Goal: Transaction & Acquisition: Purchase product/service

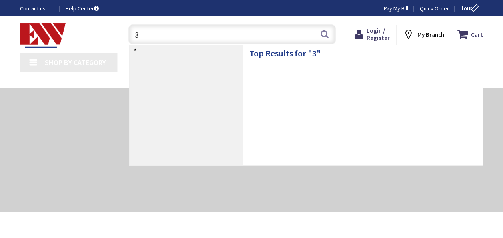
type input "31"
type input "[GEOGRAPHIC_DATA], [GEOGRAPHIC_DATA]"
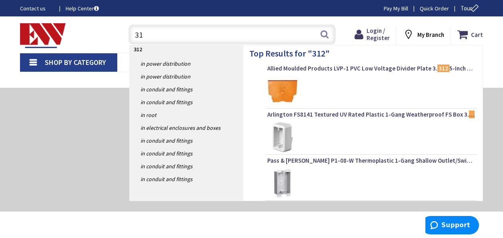
type input "3"
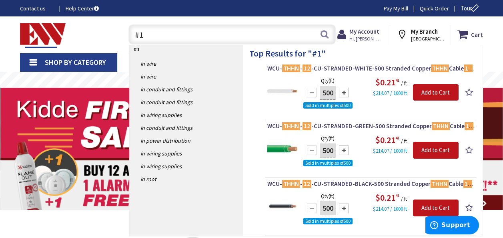
type input "#"
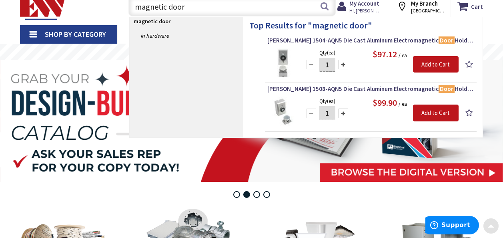
scroll to position [26, 0]
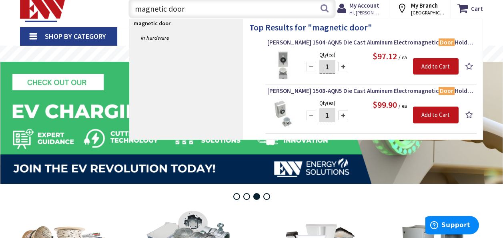
type input "magnetic door"
click at [281, 104] on img at bounding box center [282, 113] width 30 height 30
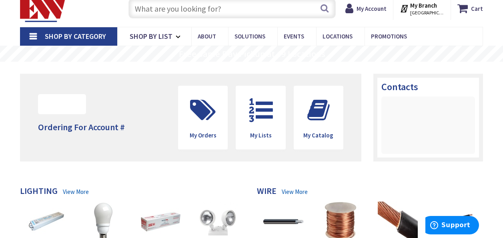
click at [168, 9] on input "text" at bounding box center [231, 8] width 207 height 20
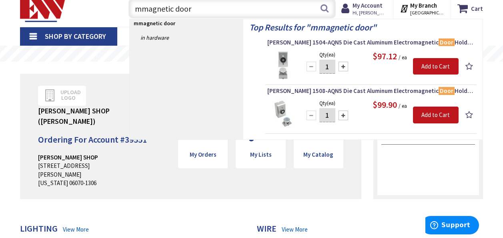
type input "mmagnetic door"
click at [289, 63] on img at bounding box center [282, 65] width 30 height 30
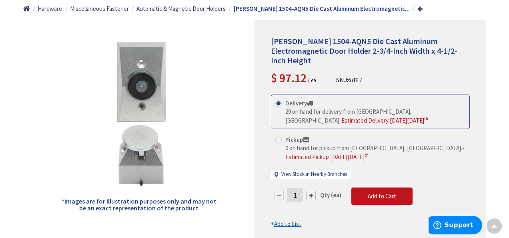
scroll to position [94, 0]
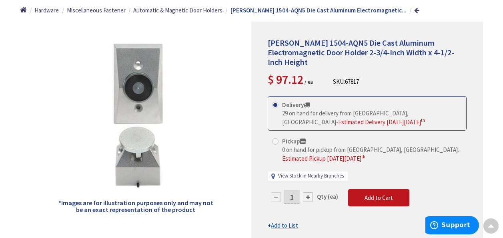
click at [307, 172] on link "View Stock in Nearby Branches" at bounding box center [311, 176] width 66 height 8
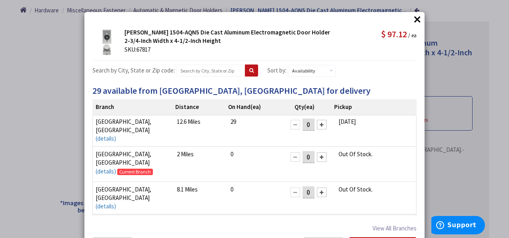
scroll to position [0, 0]
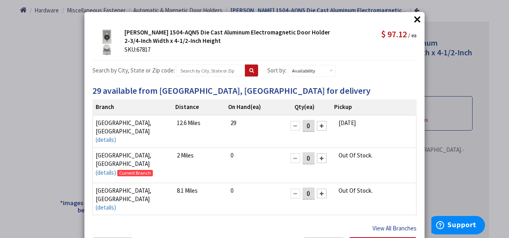
click at [381, 227] on button "View All Branches" at bounding box center [395, 228] width 44 height 10
select select "data-availability"
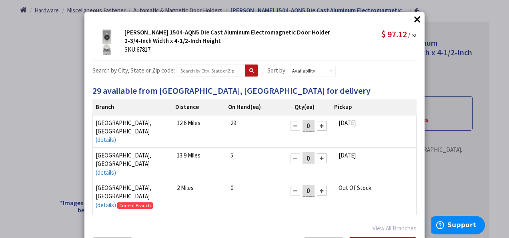
click at [413, 16] on button "×" at bounding box center [417, 19] width 12 height 12
